Goal: Task Accomplishment & Management: Use online tool/utility

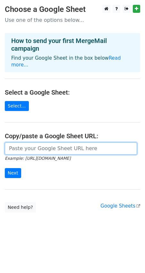
click at [26, 142] on input "url" at bounding box center [71, 148] width 132 height 12
paste input "https://docs.google.com/spreadsheets/d/1ji9PzcnLTtT5ax35xGnkft2sv1jXuZqVTkXpMxW…"
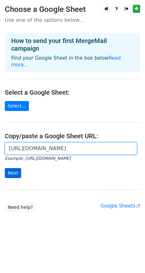
type input "https://docs.google.com/spreadsheets/d/1ji9PzcnLTtT5ax35xGnkft2sv1jXuZqVTkXpMxW…"
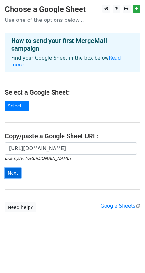
click at [15, 168] on input "Next" at bounding box center [13, 173] width 16 height 10
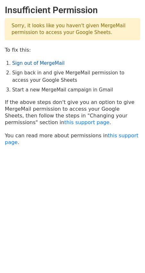
click at [42, 63] on link "Sign out of MergeMail" at bounding box center [38, 63] width 52 height 6
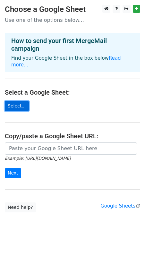
click at [18, 101] on link "Select..." at bounding box center [17, 106] width 24 height 10
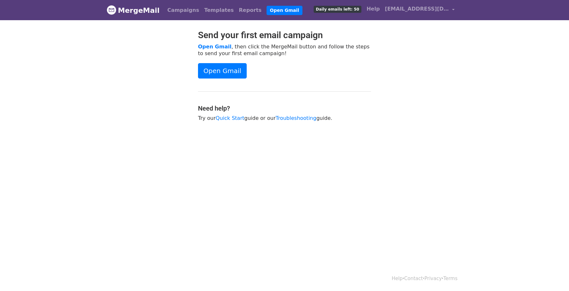
click at [233, 68] on link "Open Gmail" at bounding box center [222, 70] width 49 height 15
click at [176, 12] on link "Campaigns" at bounding box center [183, 10] width 37 height 13
click at [170, 14] on link "Campaigns" at bounding box center [183, 10] width 37 height 13
click at [125, 11] on link "MergeMail" at bounding box center [133, 10] width 53 height 13
click at [224, 118] on link "Quick Start" at bounding box center [230, 118] width 29 height 6
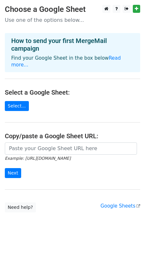
click at [70, 64] on div "How to send your first MergeMail campaign Find your Google Sheet in the box bel…" at bounding box center [72, 52] width 135 height 39
click at [128, 9] on icon at bounding box center [126, 8] width 4 height 4
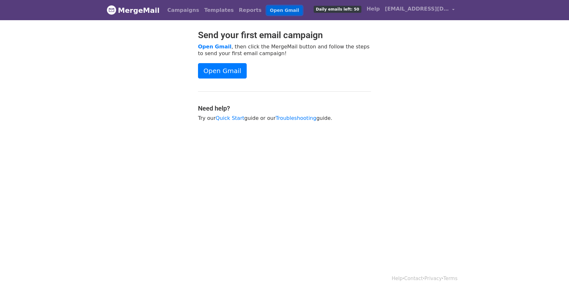
click at [270, 14] on link "Open Gmail" at bounding box center [285, 10] width 36 height 9
click at [237, 115] on link "Quick Start" at bounding box center [230, 118] width 29 height 6
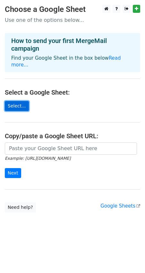
click at [14, 101] on link "Select..." at bounding box center [17, 106] width 24 height 10
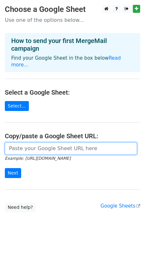
click at [20, 142] on input "url" at bounding box center [71, 148] width 132 height 12
paste input "https://docs.google.com/spreadsheets/d/1ji9PzcnLTtT5ax35xGnkft2sv1jXuZqVTkXpMxW…"
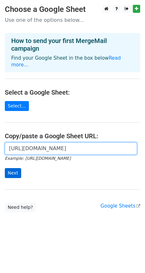
type input "[URL][DOMAIN_NAME]"
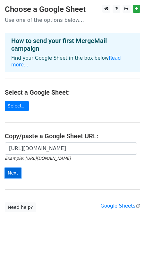
click at [15, 168] on input "Next" at bounding box center [13, 173] width 16 height 10
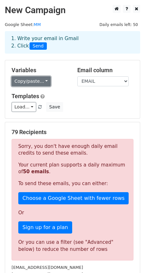
click at [33, 83] on link "Copy/paste..." at bounding box center [31, 81] width 39 height 10
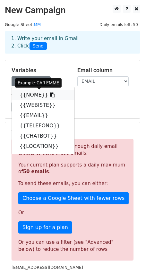
click at [40, 92] on link "{{NOME}}" at bounding box center [43, 95] width 62 height 10
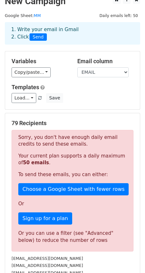
scroll to position [10, 0]
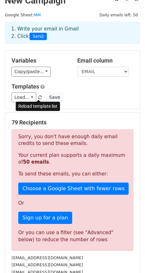
click at [38, 96] on span at bounding box center [40, 98] width 4 height 4
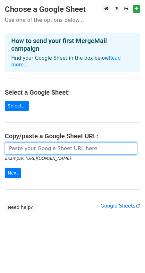
click at [32, 143] on input "url" at bounding box center [71, 148] width 132 height 12
paste input "[URL][DOMAIN_NAME]"
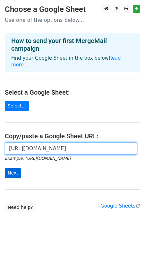
type input "[URL][DOMAIN_NAME]"
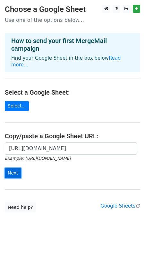
click at [17, 168] on input "Next" at bounding box center [13, 173] width 16 height 10
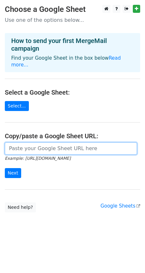
click at [48, 143] on input "url" at bounding box center [71, 148] width 132 height 12
paste input "[URL][DOMAIN_NAME]"
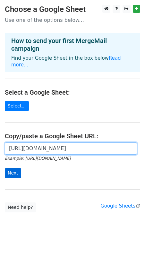
type input "[URL][DOMAIN_NAME]"
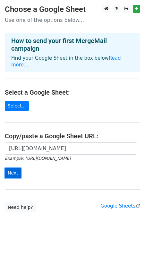
click at [8, 168] on input "Next" at bounding box center [13, 173] width 16 height 10
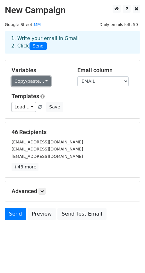
click at [46, 80] on link "Copy/paste..." at bounding box center [31, 81] width 39 height 10
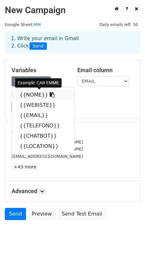
click at [26, 96] on link "{{NOME}}" at bounding box center [43, 95] width 62 height 10
